Goal: Find specific page/section: Find specific page/section

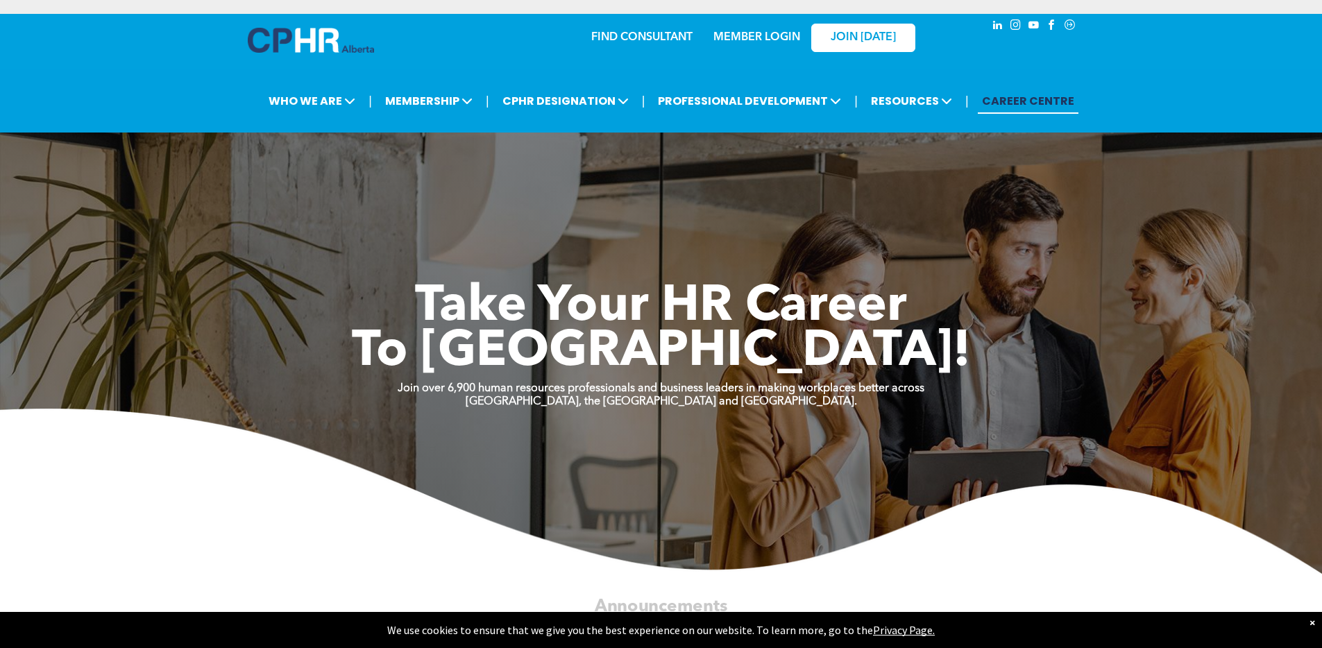
click at [737, 34] on link "MEMBER LOGIN" at bounding box center [756, 37] width 87 height 11
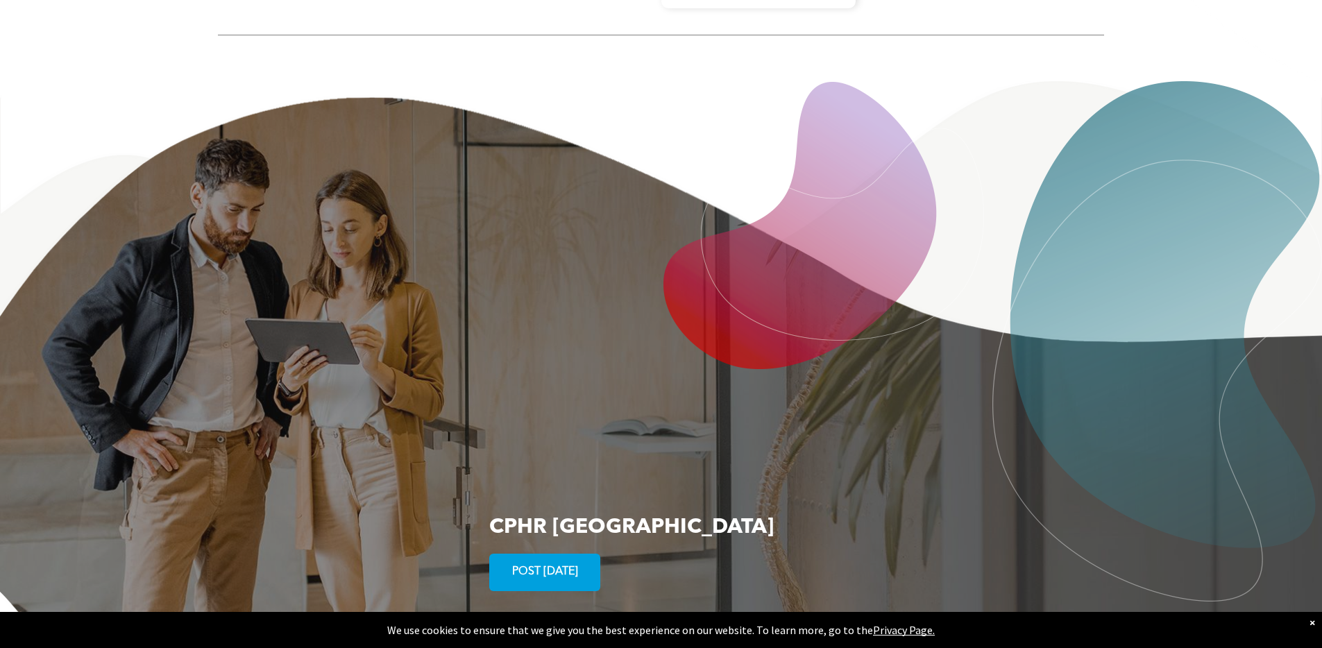
scroll to position [2543, 0]
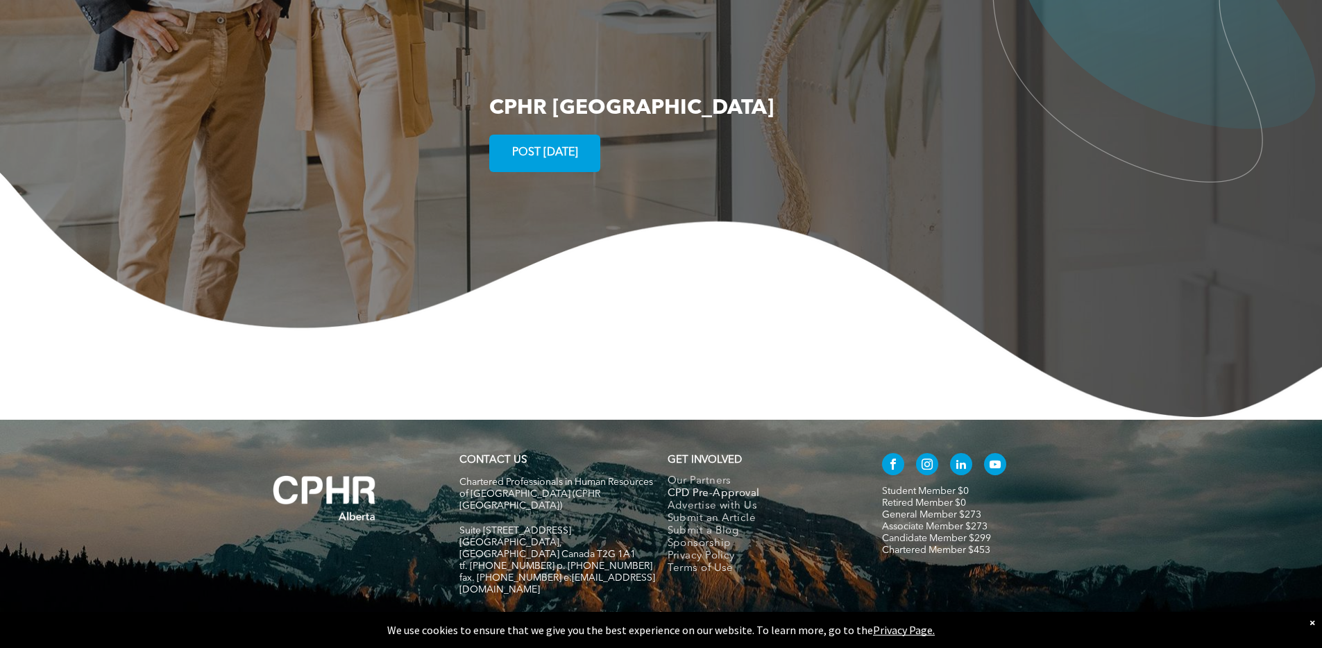
click at [745, 488] on span "CPD Pre-Approval" at bounding box center [714, 494] width 92 height 12
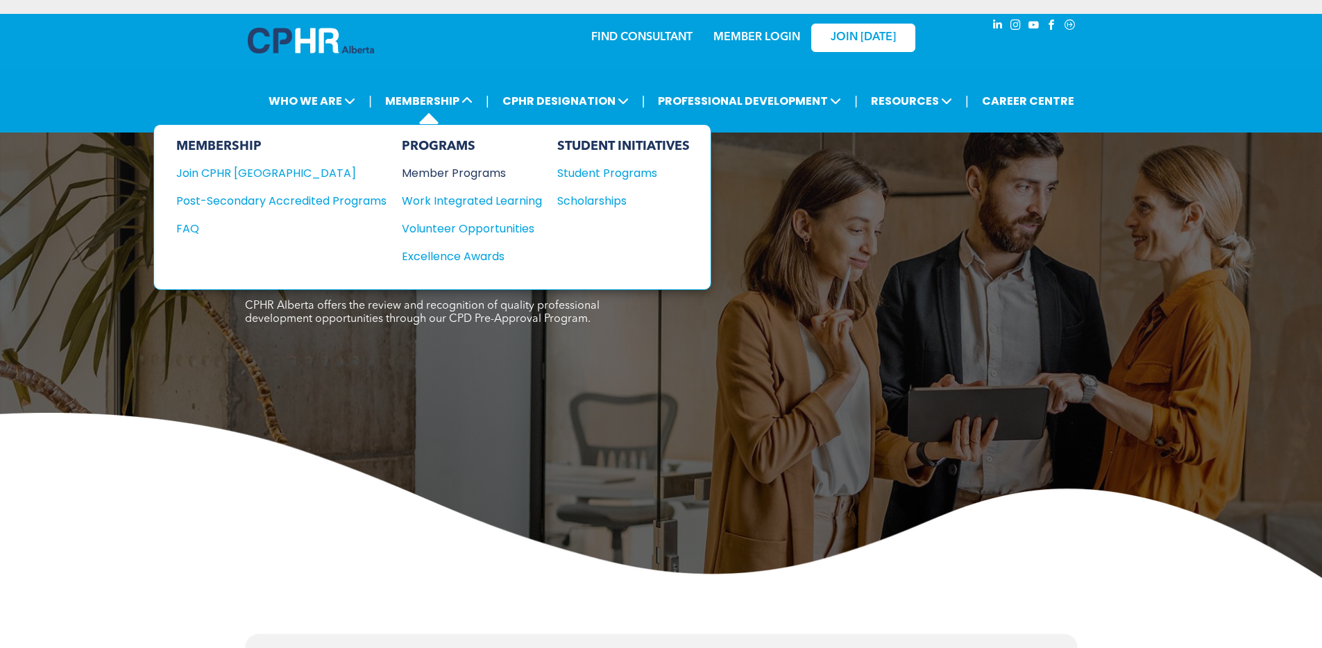
click at [459, 170] on div "Member Programs" at bounding box center [465, 172] width 126 height 17
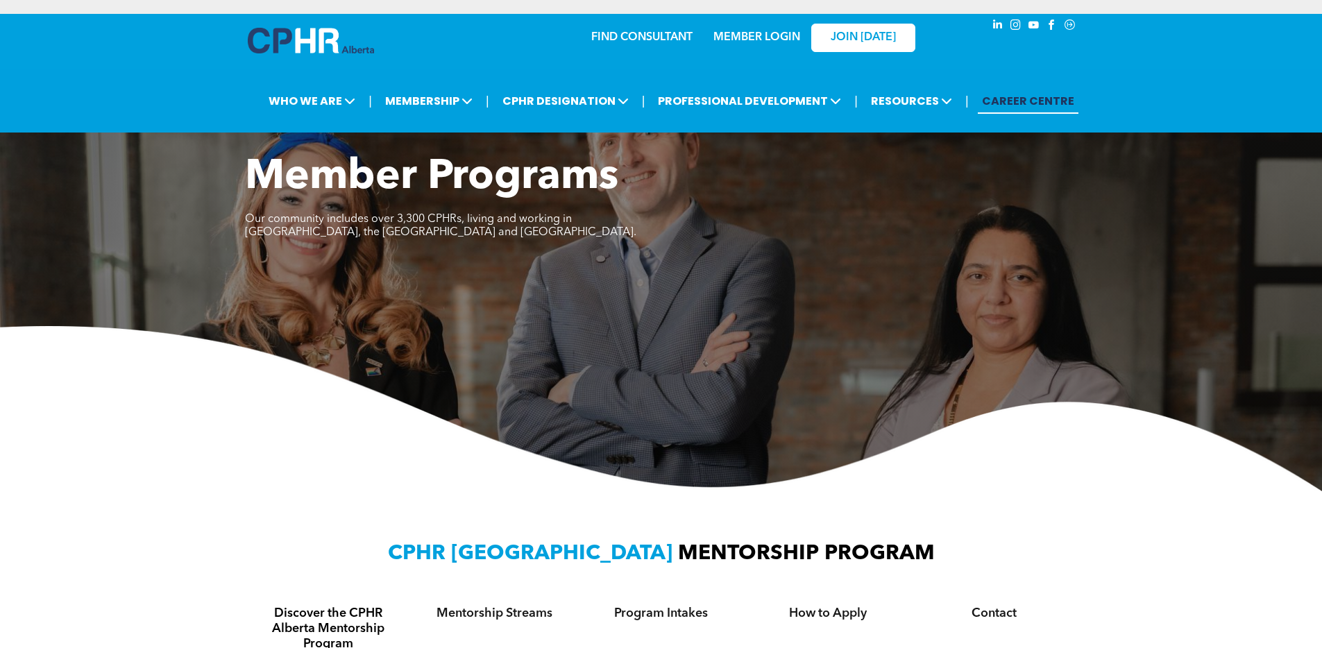
click at [1044, 96] on link "CAREER CENTRE" at bounding box center [1028, 101] width 101 height 26
